Goal: Check status: Check status

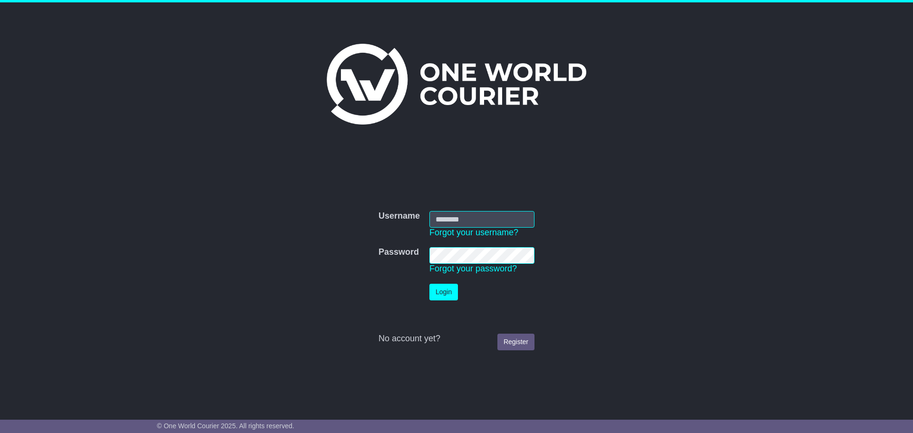
type input "**********"
click at [443, 290] on button "Login" at bounding box center [443, 292] width 29 height 17
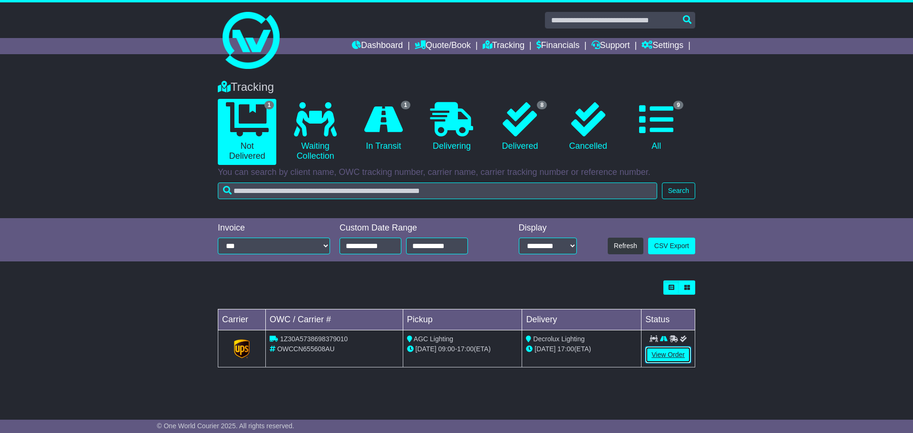
click at [652, 356] on link "View Order" at bounding box center [668, 355] width 46 height 17
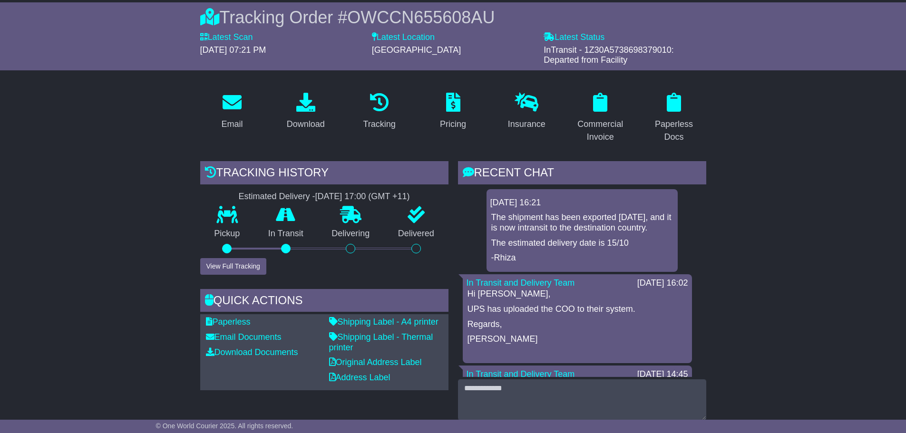
scroll to position [95, 0]
